Goal: Information Seeking & Learning: Learn about a topic

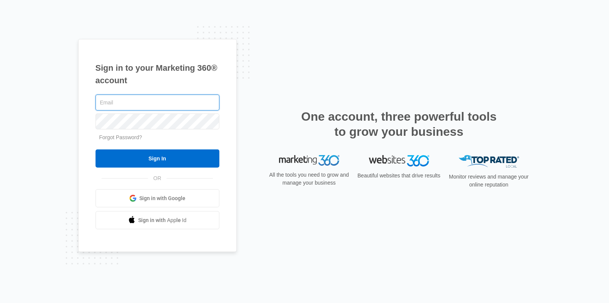
click at [154, 107] on input "text" at bounding box center [158, 102] width 124 height 16
type input "k"
type input "[PERSON_NAME][EMAIL_ADDRESS][PERSON_NAME][DOMAIN_NAME]"
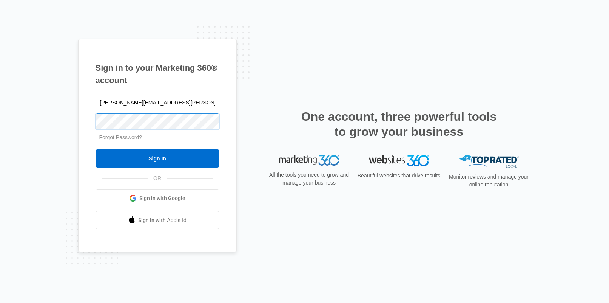
click at [96, 149] on input "Sign In" at bounding box center [158, 158] width 124 height 18
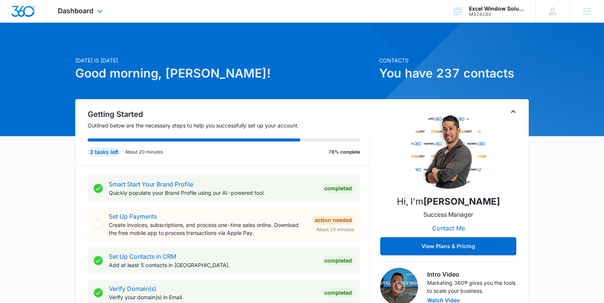
click at [71, 16] on div "Dashboard Apps Reputation Websites Forms CRM Email Social Shop Payments POS Con…" at bounding box center [80, 11] width 69 height 22
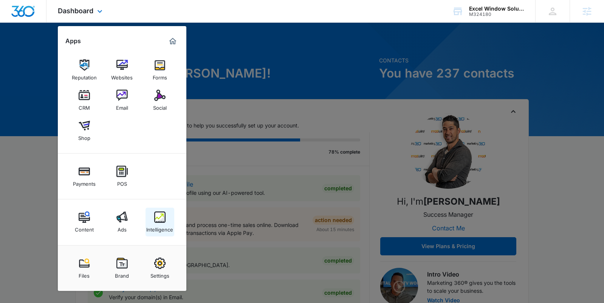
click at [168, 225] on div "Intelligence" at bounding box center [159, 227] width 27 height 10
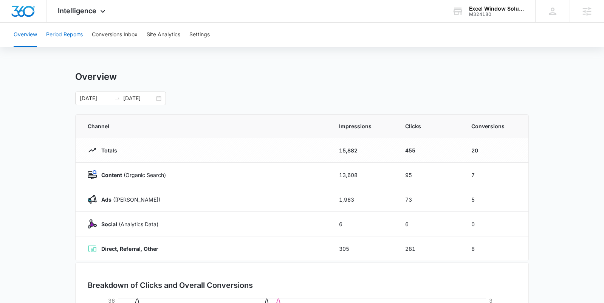
click at [58, 33] on button "Period Reports" at bounding box center [64, 35] width 37 height 24
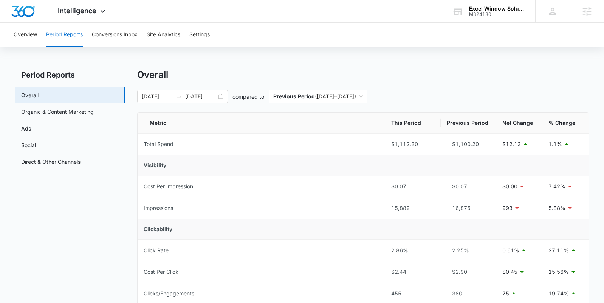
scroll to position [5, 0]
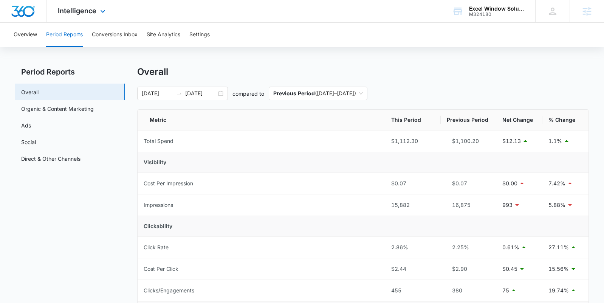
click at [87, 18] on div "Intelligence Apps Reputation Websites Forms CRM Email Social Shop Payments POS …" at bounding box center [82, 11] width 72 height 22
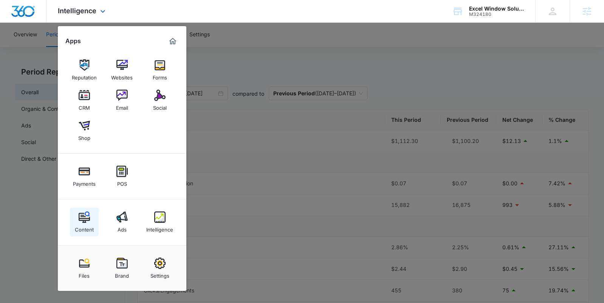
click at [84, 215] on img at bounding box center [84, 216] width 11 height 11
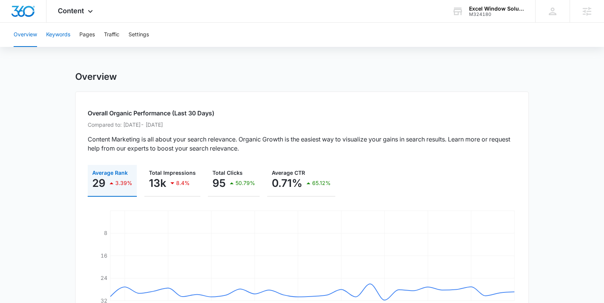
click at [60, 36] on button "Keywords" at bounding box center [58, 35] width 24 height 24
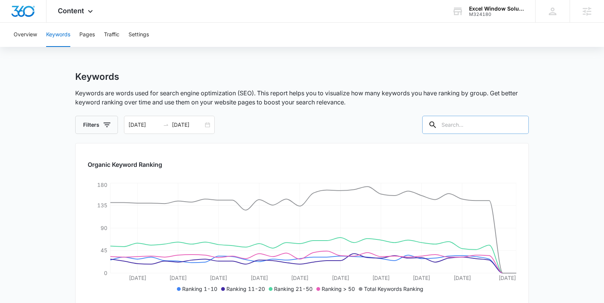
click at [464, 127] on input "text" at bounding box center [475, 125] width 107 height 18
click at [480, 126] on input "text" at bounding box center [475, 125] width 107 height 18
click at [482, 122] on input "text" at bounding box center [475, 125] width 107 height 18
click at [461, 127] on input "text" at bounding box center [475, 125] width 107 height 18
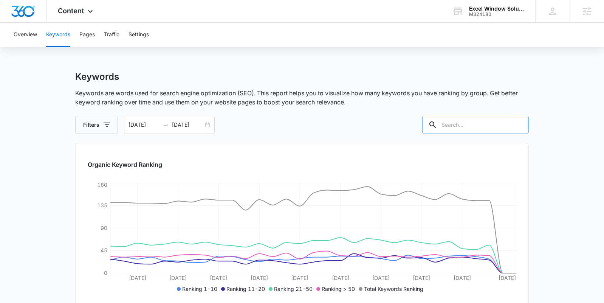
click at [462, 127] on input "text" at bounding box center [475, 125] width 107 height 18
type input "lights"
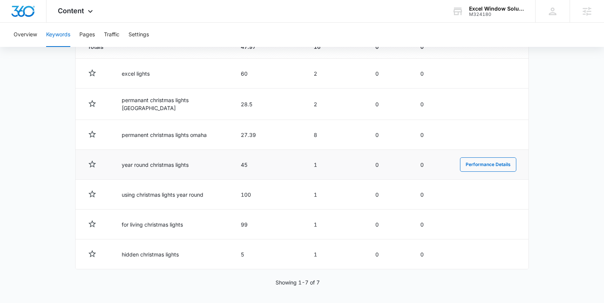
scroll to position [284, 0]
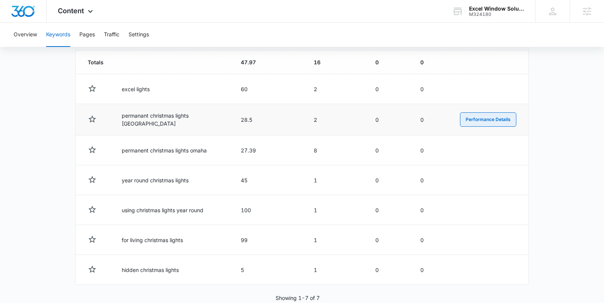
click at [460, 118] on button "Performance Details" at bounding box center [488, 119] width 56 height 14
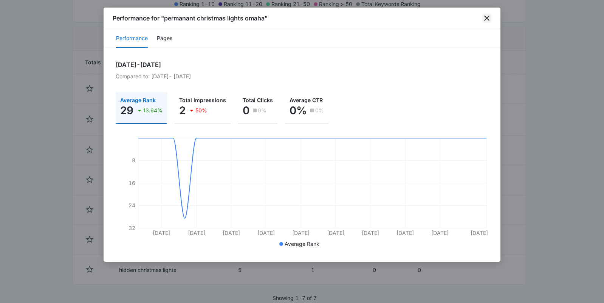
click at [482, 19] on icon "close" at bounding box center [486, 18] width 9 height 9
